Goal: Navigation & Orientation: Find specific page/section

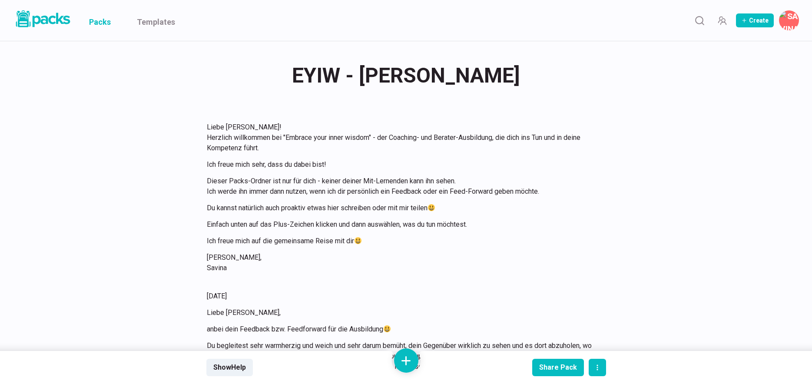
scroll to position [161, 0]
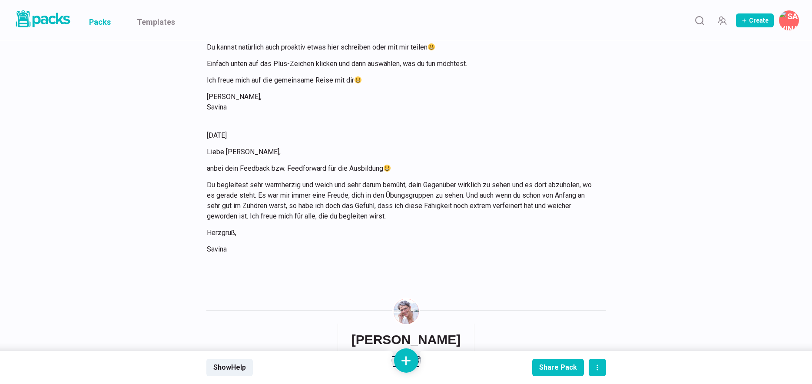
click at [102, 22] on link "Packs" at bounding box center [100, 20] width 22 height 41
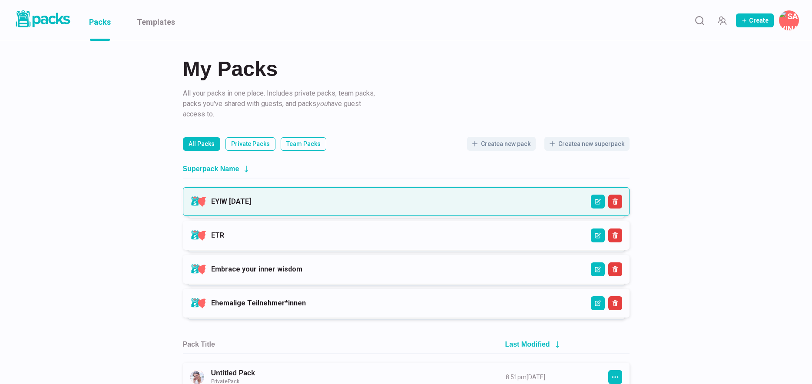
click at [251, 205] on link "EYIW [DATE]" at bounding box center [231, 201] width 40 height 8
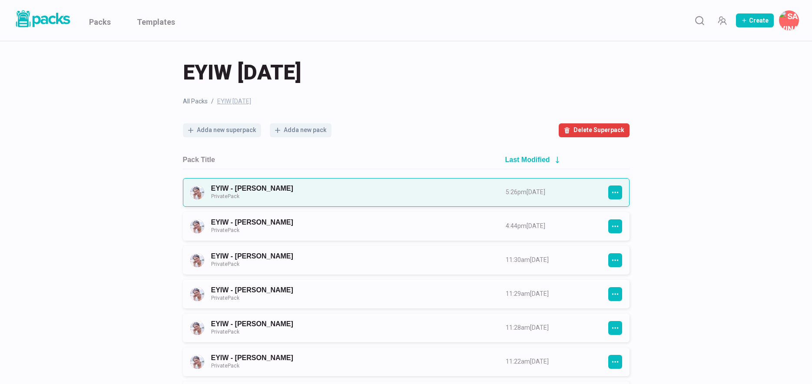
click at [320, 196] on link "EYIW - [PERSON_NAME] Private Pack" at bounding box center [350, 192] width 279 height 16
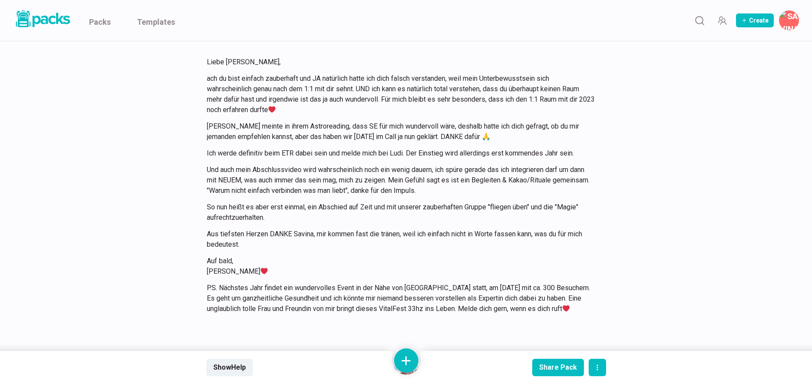
scroll to position [2296, 0]
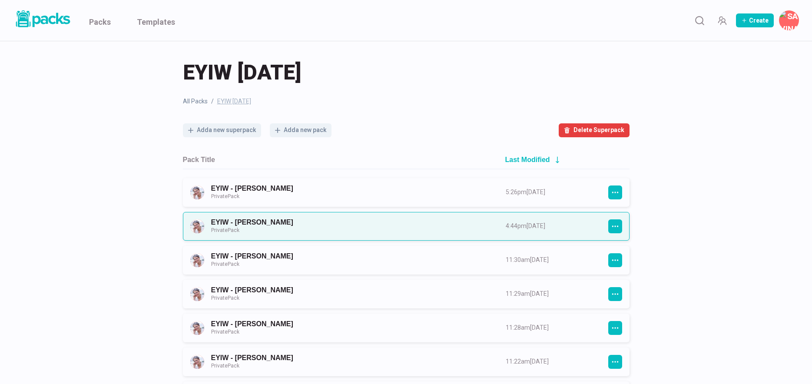
click at [312, 221] on link "EYIW - [PERSON_NAME] Private Pack" at bounding box center [350, 226] width 279 height 16
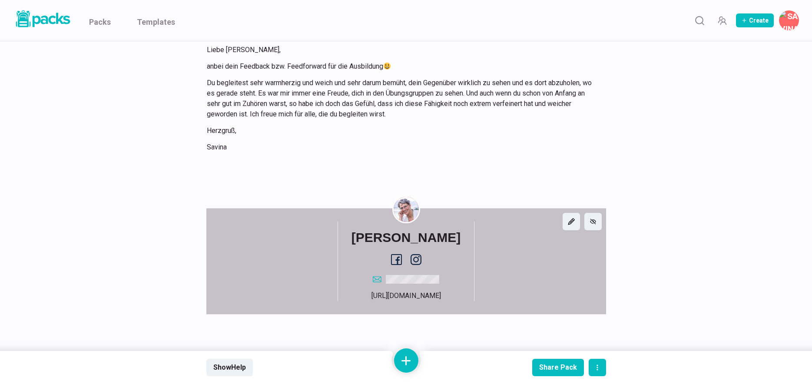
scroll to position [234, 0]
